Goal: Task Accomplishment & Management: Manage account settings

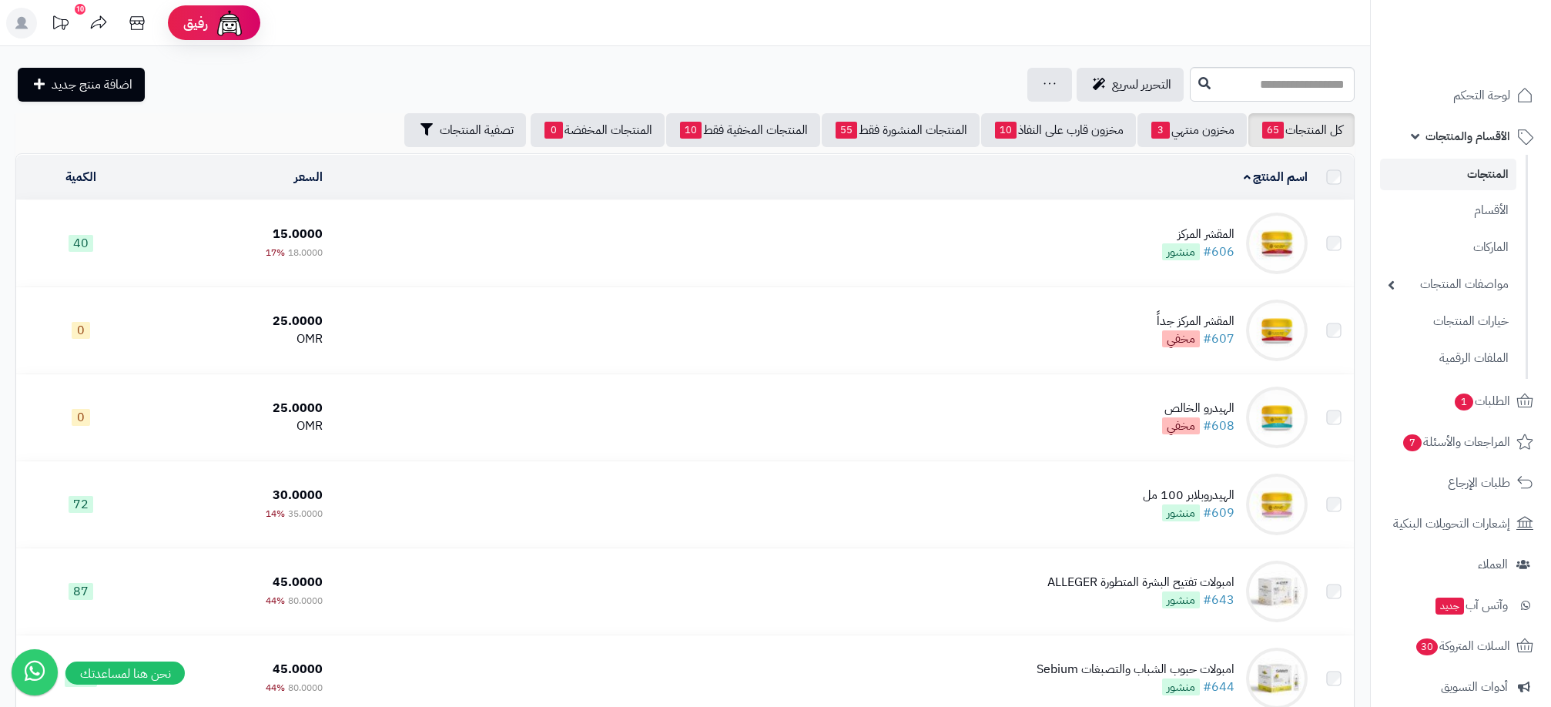
scroll to position [3711, 0]
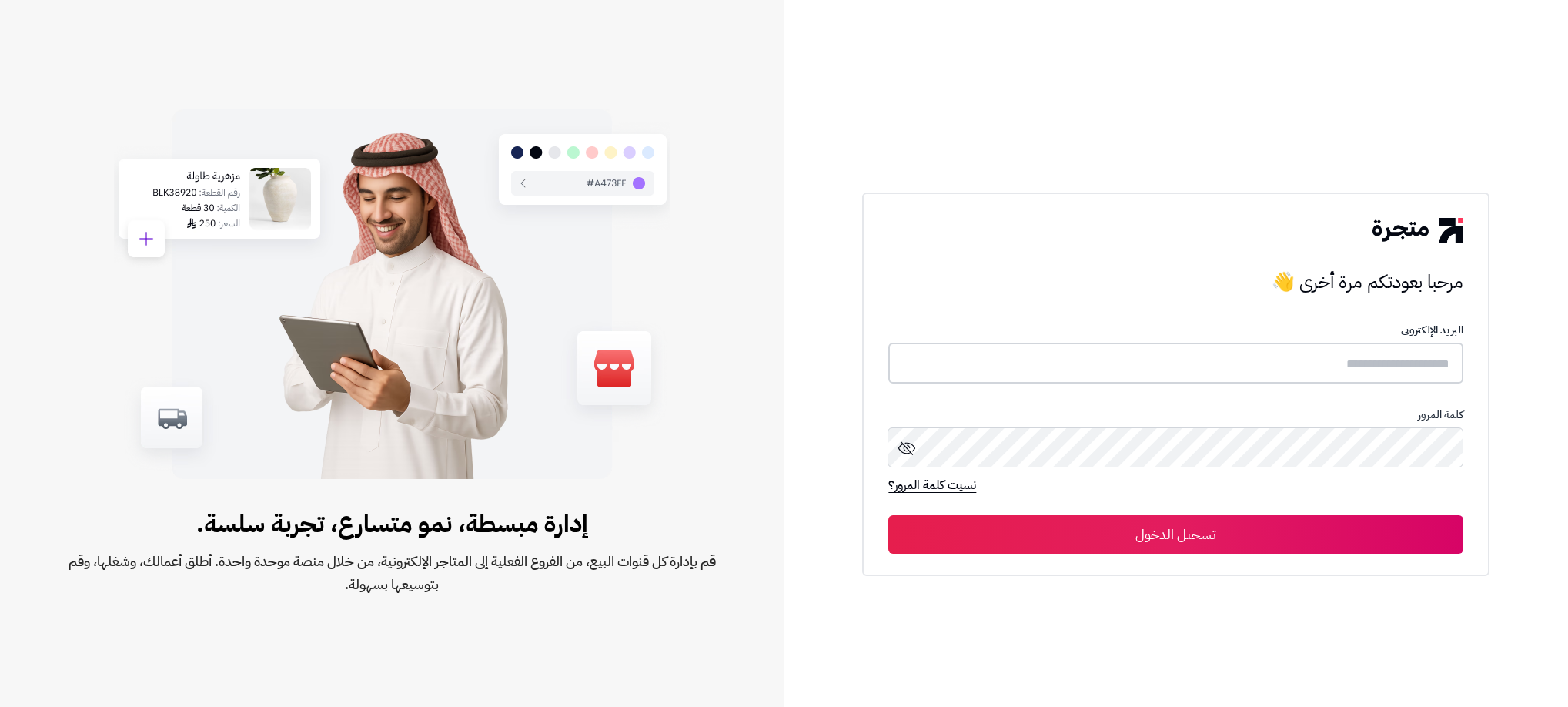
type input "**********"
click at [1217, 536] on button "تسجيل الدخول" at bounding box center [1175, 533] width 575 height 39
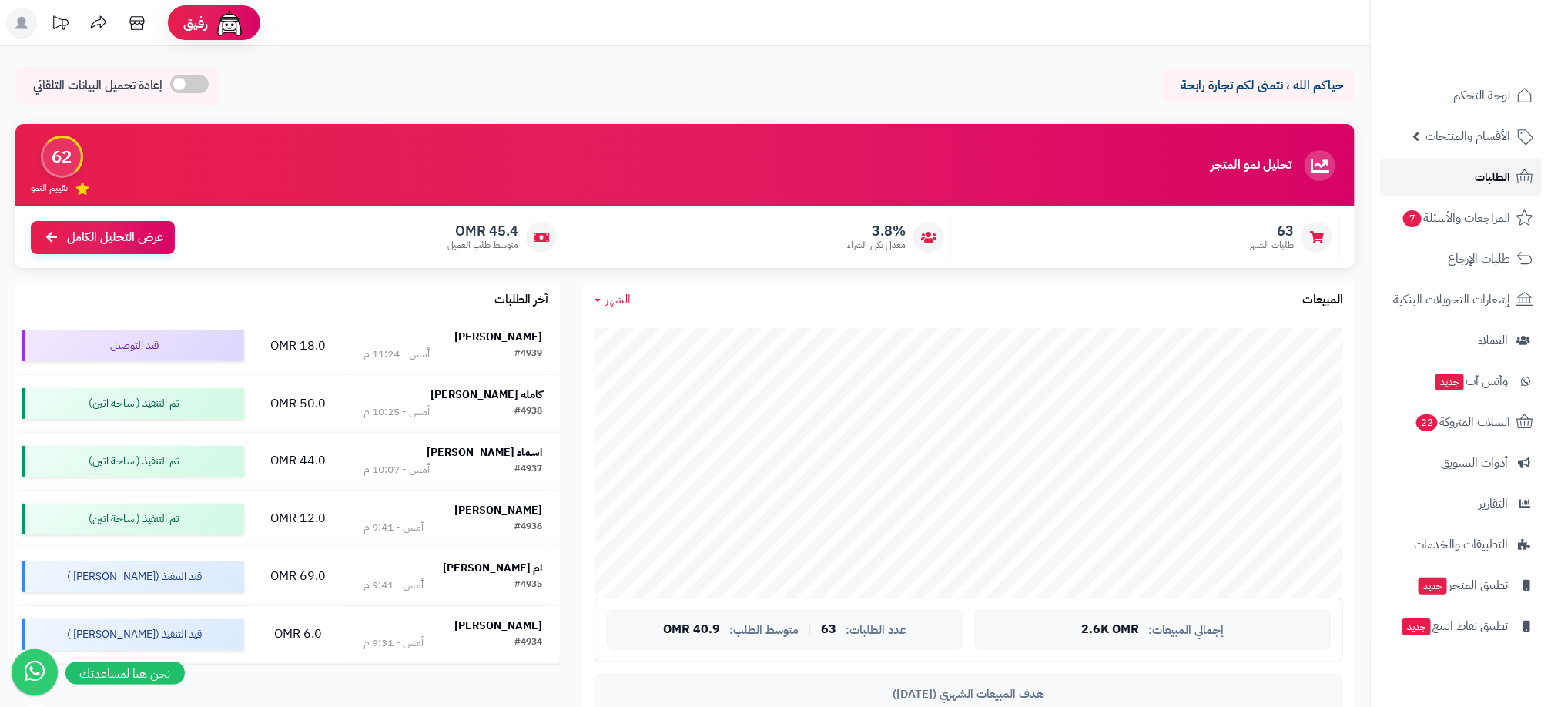
click at [1470, 174] on link "الطلبات" at bounding box center [1461, 177] width 162 height 37
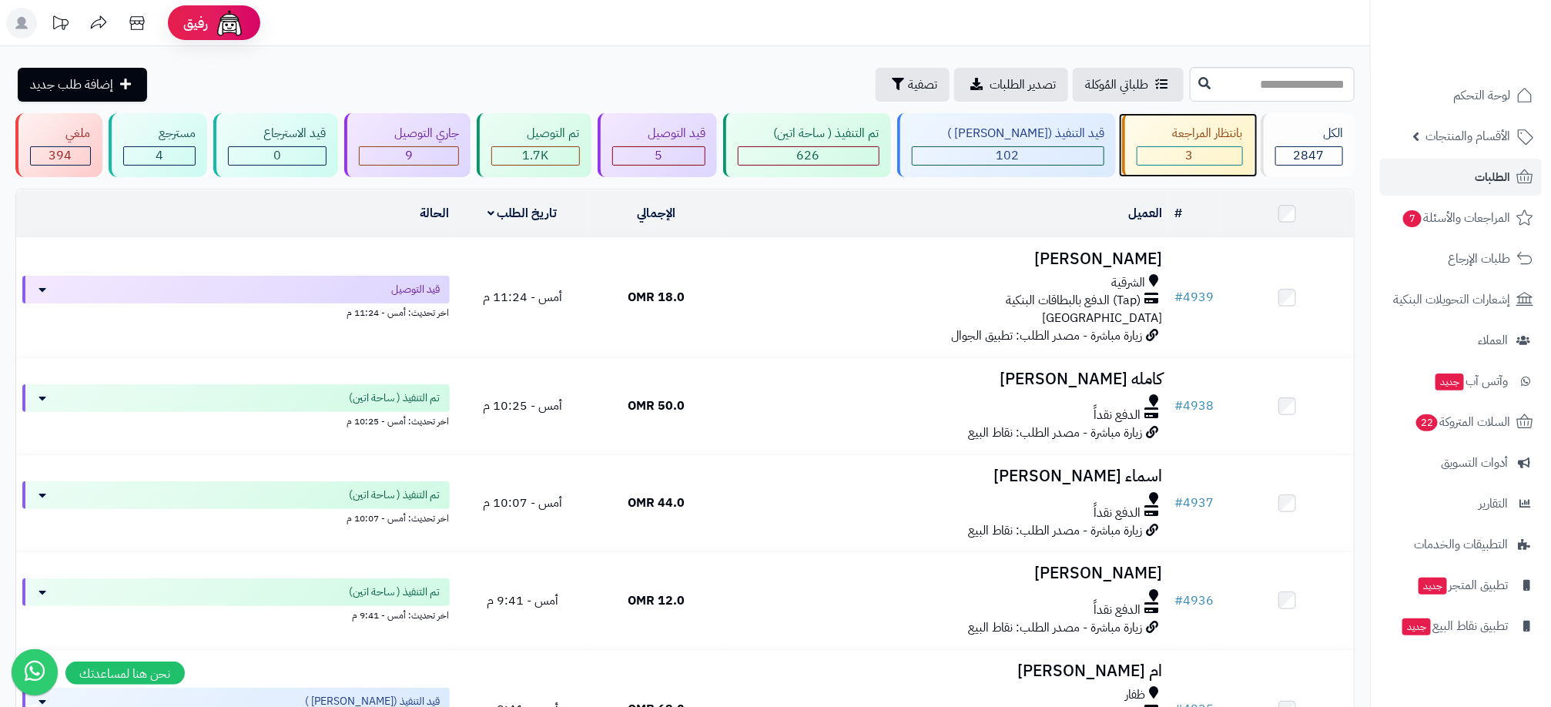
click at [1186, 155] on span "3" at bounding box center [1190, 155] width 8 height 18
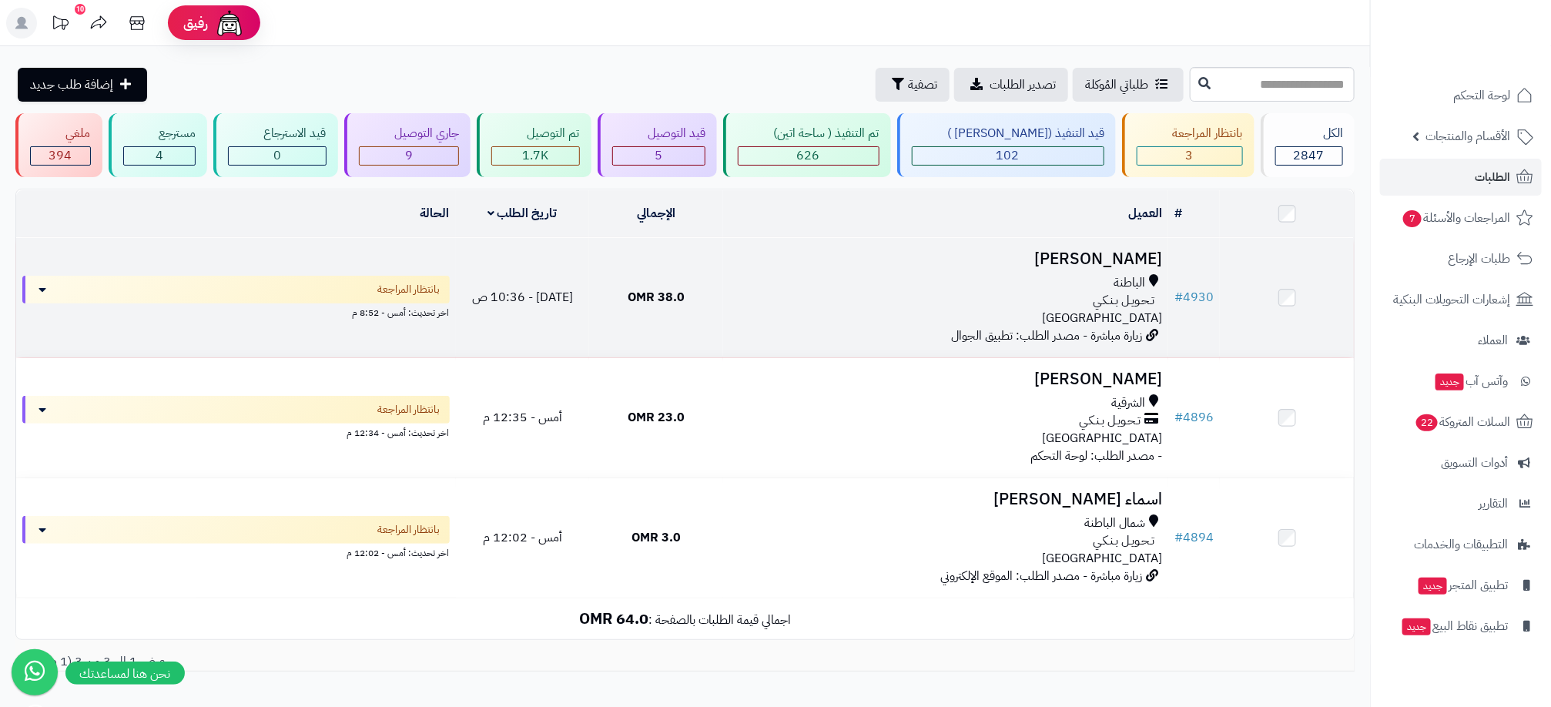
click at [851, 296] on div "تـحـويـل بـنـكـي" at bounding box center [945, 301] width 433 height 18
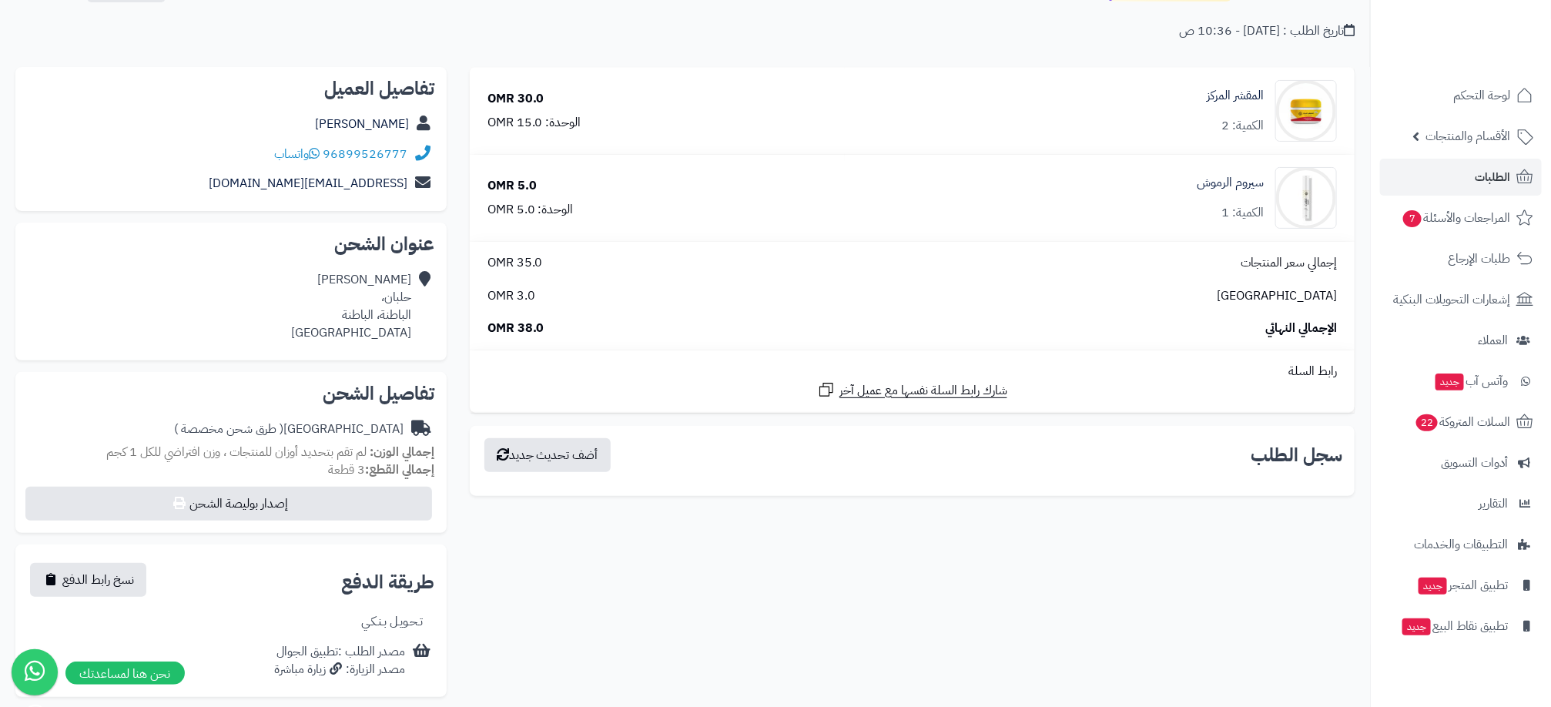
scroll to position [116, 0]
